Goal: Task Accomplishment & Management: Manage account settings

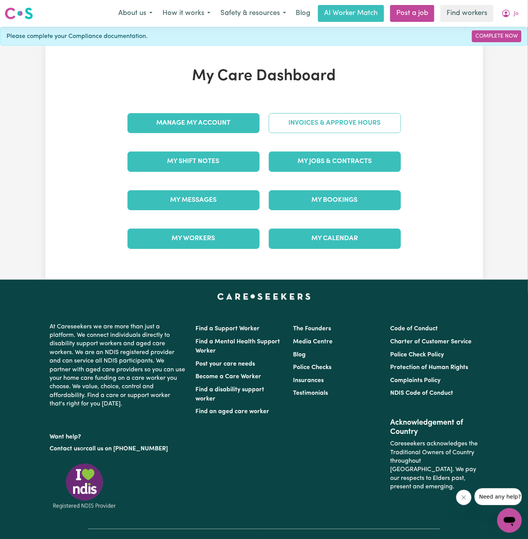
click at [343, 119] on link "Invoices & Approve Hours" at bounding box center [335, 123] width 132 height 20
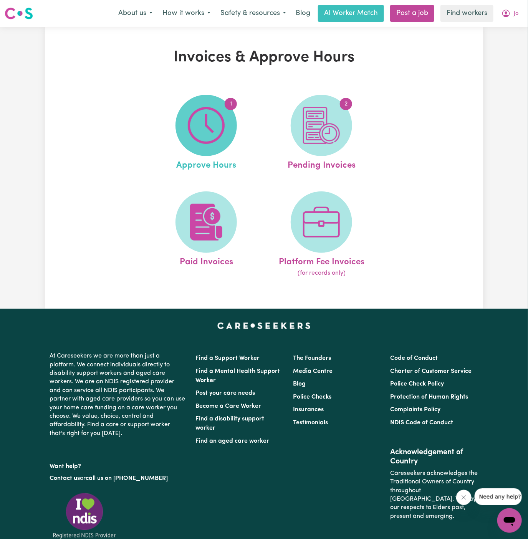
click at [212, 130] on img at bounding box center [206, 125] width 37 height 37
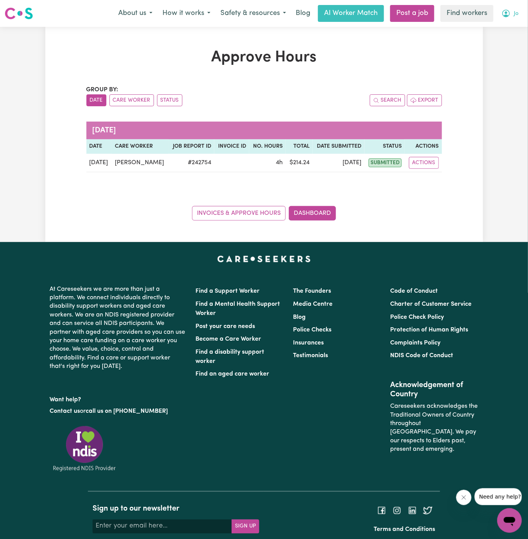
click at [518, 12] on button "Jo" at bounding box center [509, 13] width 27 height 16
click at [505, 40] on link "Logout" at bounding box center [492, 44] width 61 height 15
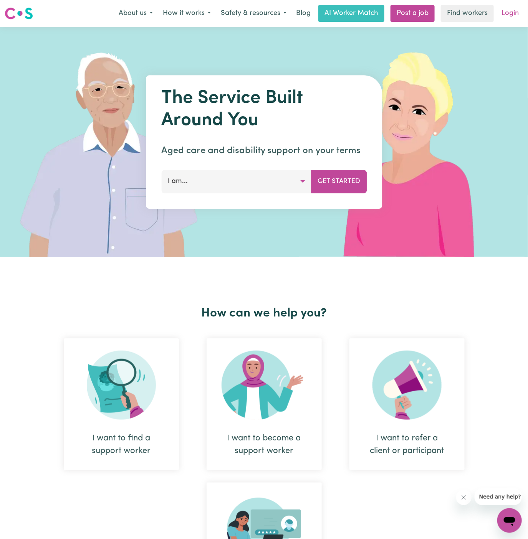
click at [516, 17] on link "Login" at bounding box center [509, 13] width 26 height 17
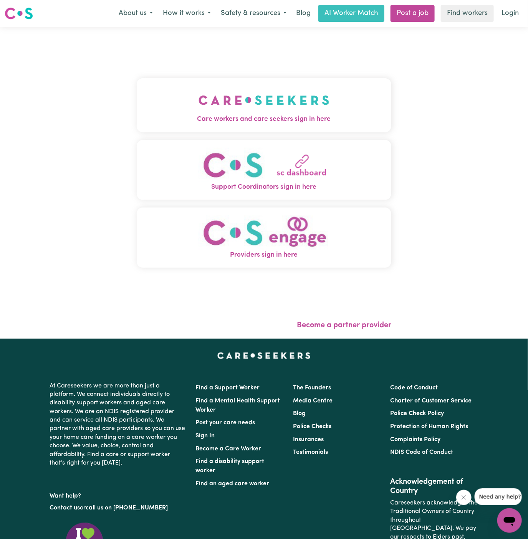
click at [311, 93] on button "Care workers and care seekers sign in here" at bounding box center [264, 105] width 255 height 54
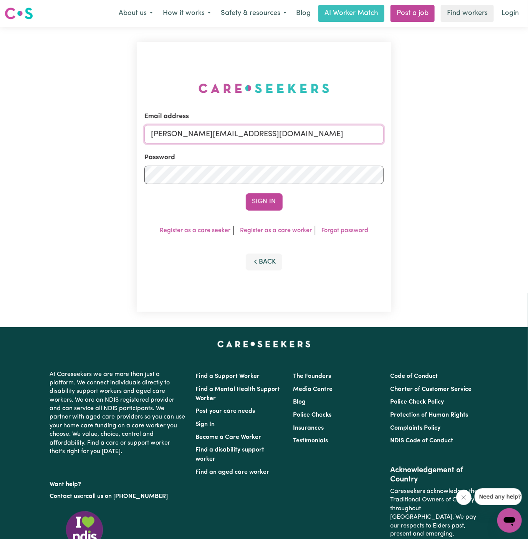
click at [294, 131] on input "[PERSON_NAME][EMAIL_ADDRESS][DOMAIN_NAME]" at bounding box center [263, 134] width 239 height 18
drag, startPoint x: 190, startPoint y: 135, endPoint x: 452, endPoint y: 134, distance: 262.5
click at [452, 134] on div "Email address [EMAIL_ADDRESS][DOMAIN_NAME] Password Sign In Register as a care …" at bounding box center [264, 177] width 528 height 300
type input "[EMAIL_ADDRESS][DOMAIN_NAME]"
click at [246, 193] on button "Sign In" at bounding box center [264, 201] width 37 height 17
